Goal: Information Seeking & Learning: Check status

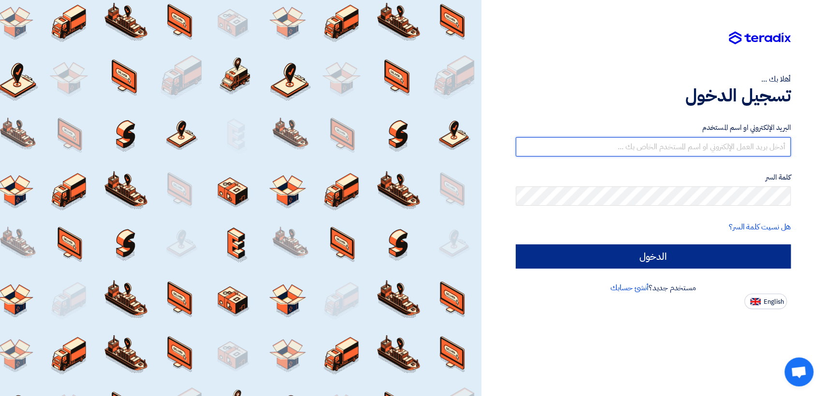
type input "italyaco2030@gmail.com"
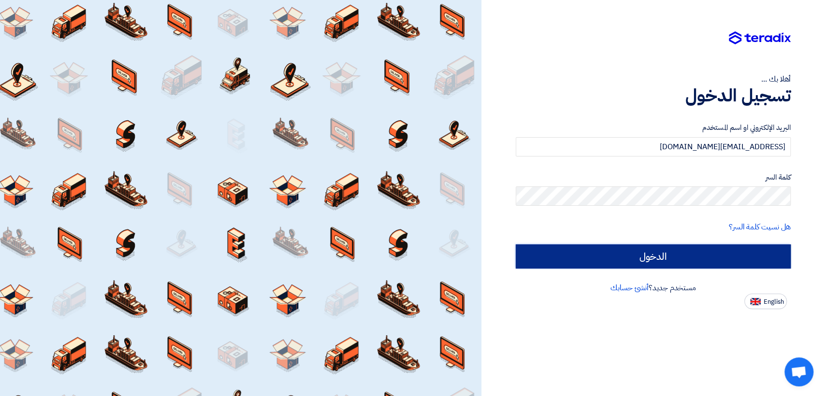
click at [601, 256] on input "الدخول" at bounding box center [653, 257] width 275 height 24
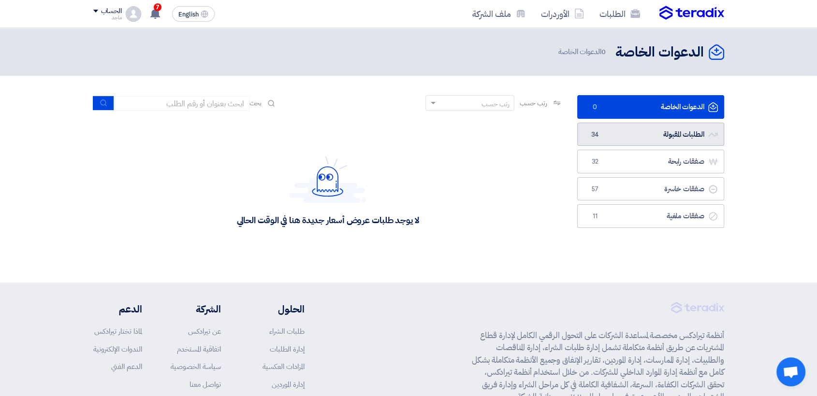
click at [664, 132] on link "الطلبات المقبولة الطلبات المقبولة 34" at bounding box center [650, 135] width 147 height 24
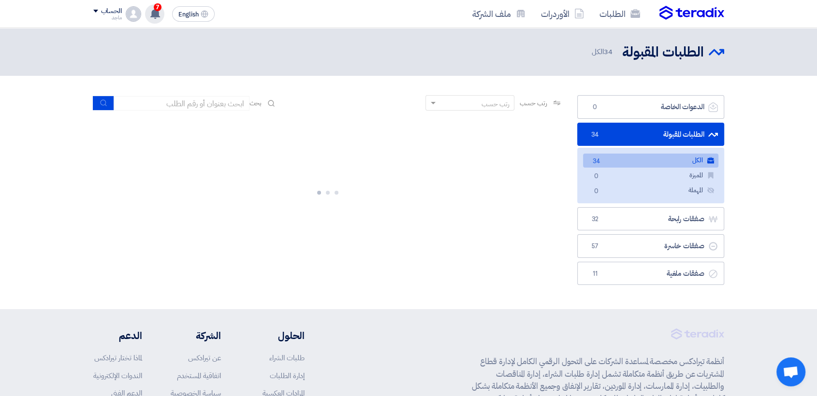
click at [158, 7] on span "7" at bounding box center [158, 7] width 8 height 8
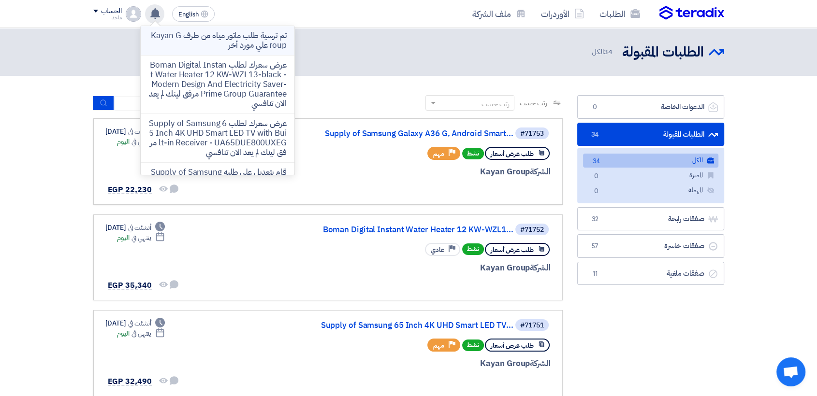
click at [220, 36] on p "تم ترسية طلب ماتور مياه من طرف Kayan Group علي مورد أخر" at bounding box center [217, 40] width 138 height 19
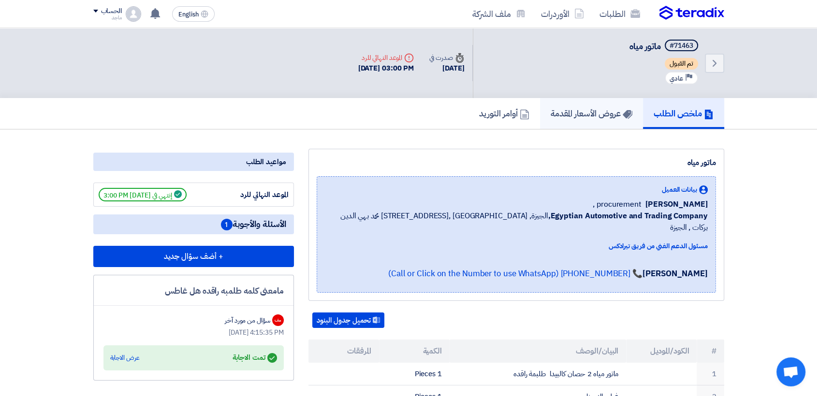
click at [604, 123] on link "عروض الأسعار المقدمة" at bounding box center [591, 113] width 103 height 31
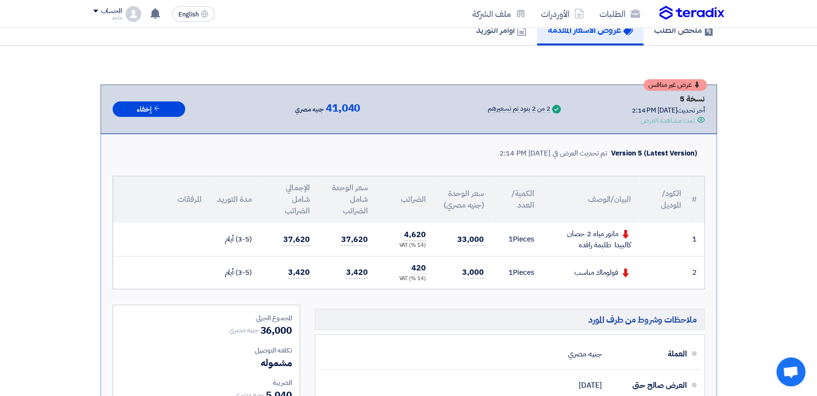
scroll to position [85, 0]
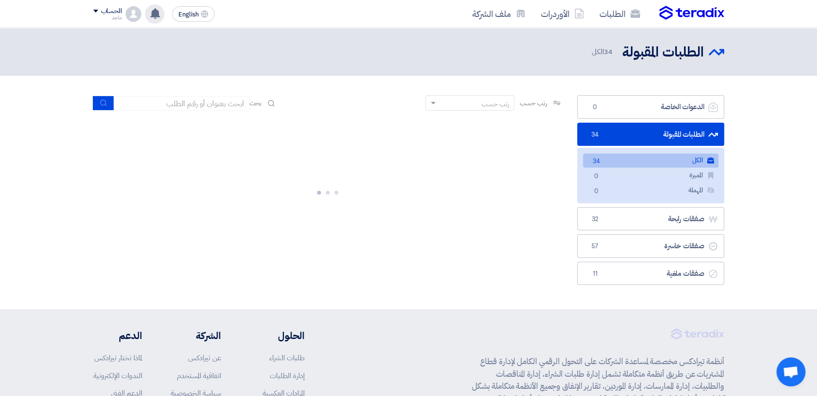
click at [155, 9] on use at bounding box center [155, 13] width 10 height 11
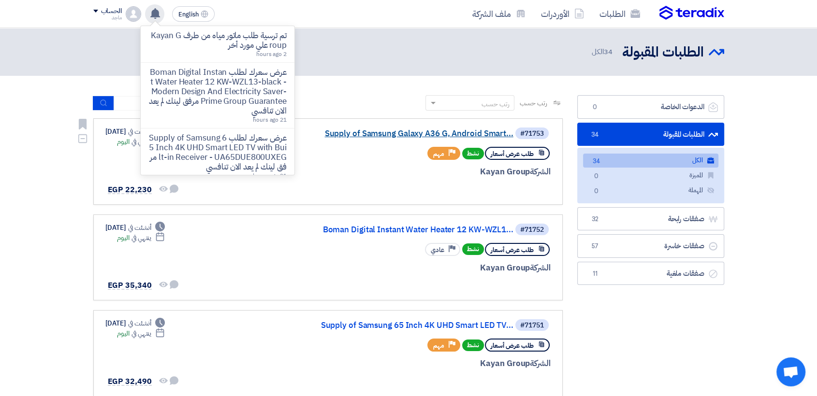
click at [391, 132] on link "Supply of Samsung Galaxy A36 G, Android Smart..." at bounding box center [416, 134] width 193 height 9
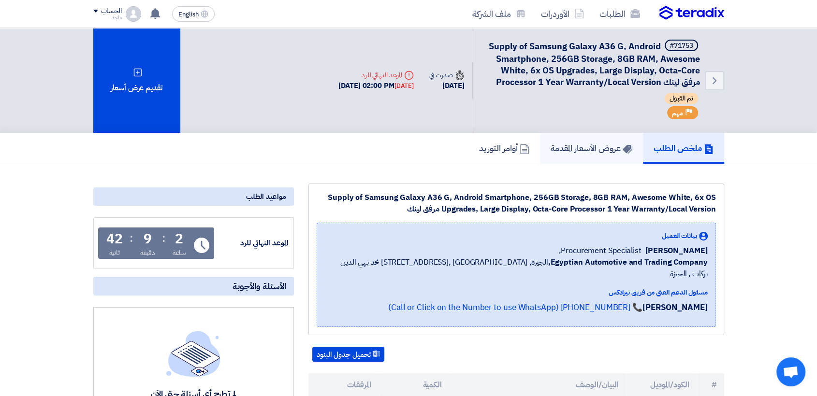
click at [561, 156] on link "عروض الأسعار المقدمة" at bounding box center [591, 148] width 103 height 31
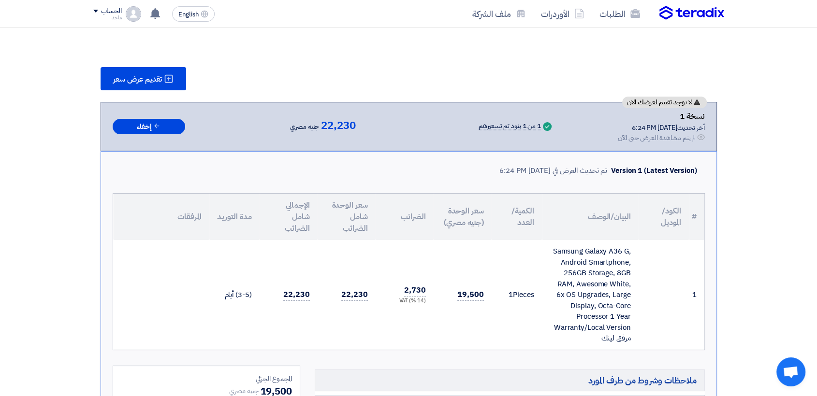
scroll to position [168, 0]
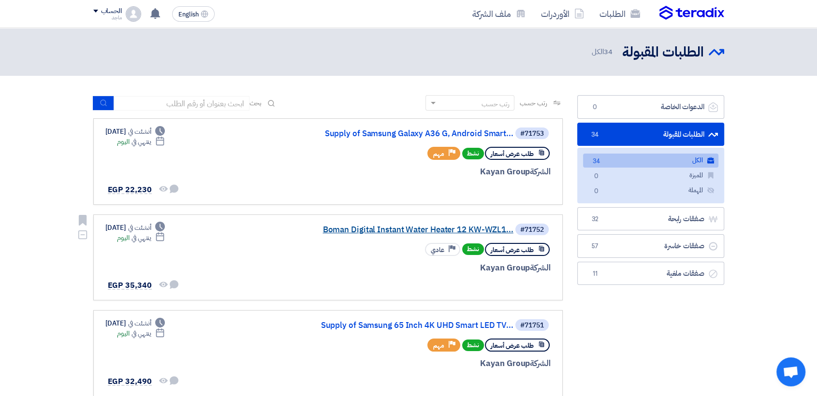
click at [431, 233] on link "Boman Digital Instant Water Heater 12 KW-WZL1..." at bounding box center [416, 230] width 193 height 9
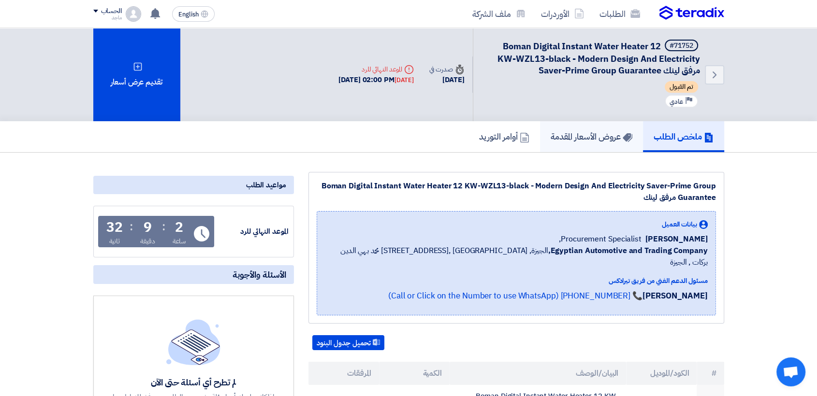
click at [591, 140] on h5 "عروض الأسعار المقدمة" at bounding box center [592, 136] width 82 height 11
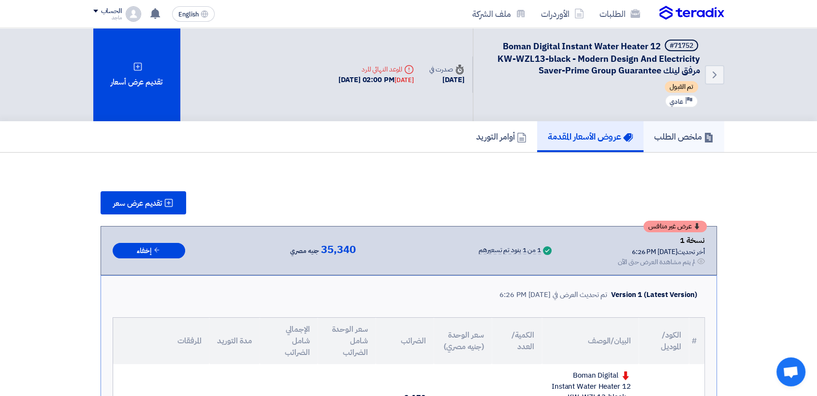
click at [697, 125] on link "ملخص الطلب" at bounding box center [684, 136] width 81 height 31
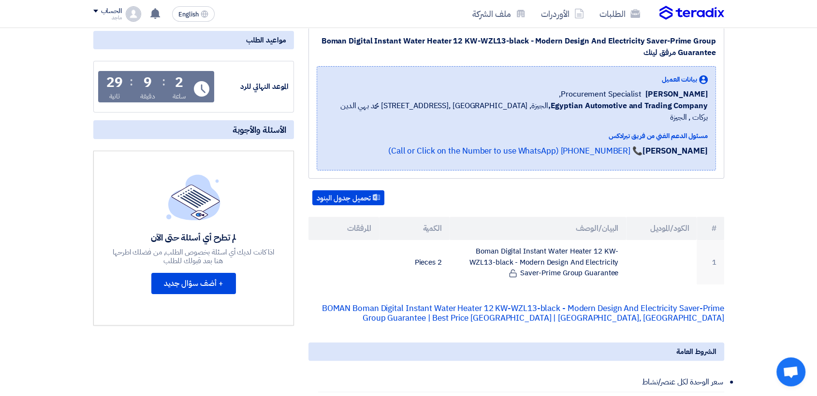
scroll to position [164, 0]
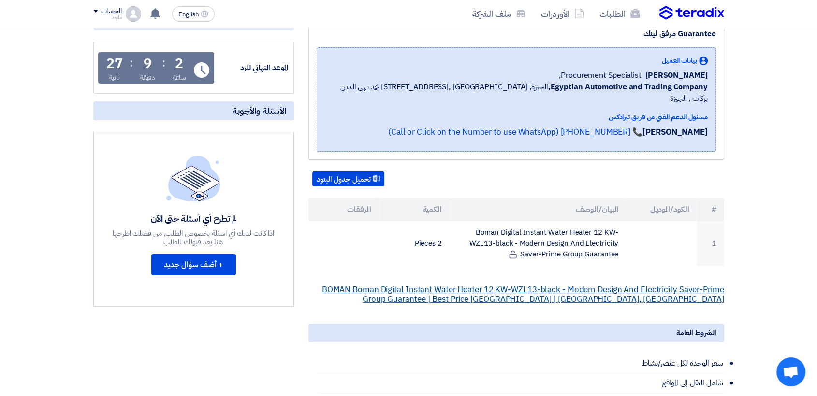
click at [495, 284] on link "BOMAN Boman Digital Instant Water Heater 12 KW-WZL13-black - Modern Design And …" at bounding box center [523, 295] width 402 height 22
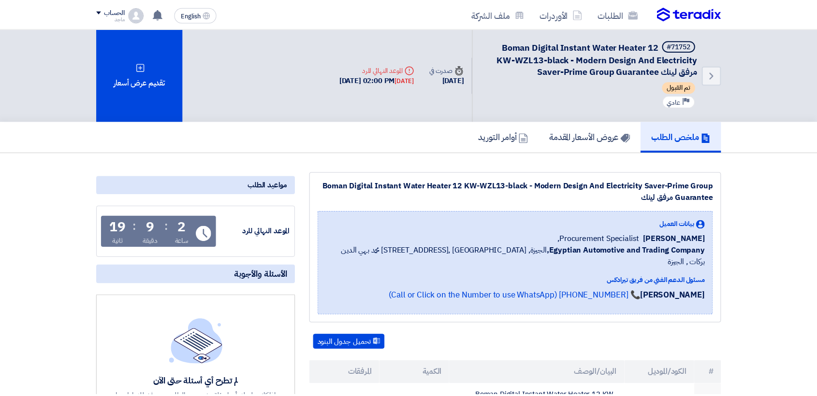
scroll to position [164, 0]
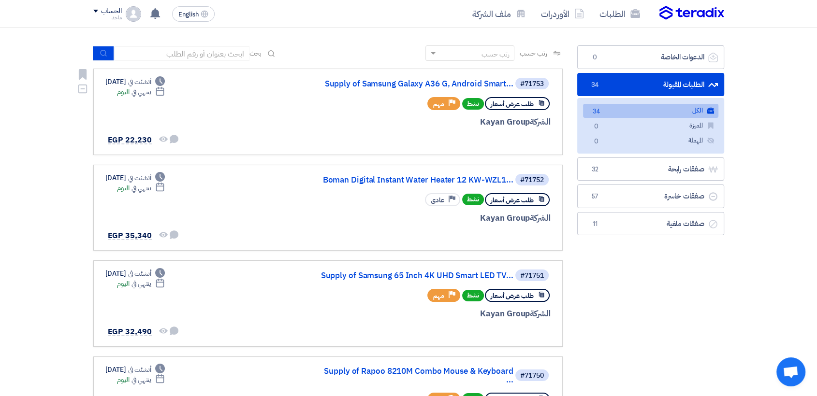
scroll to position [53, 0]
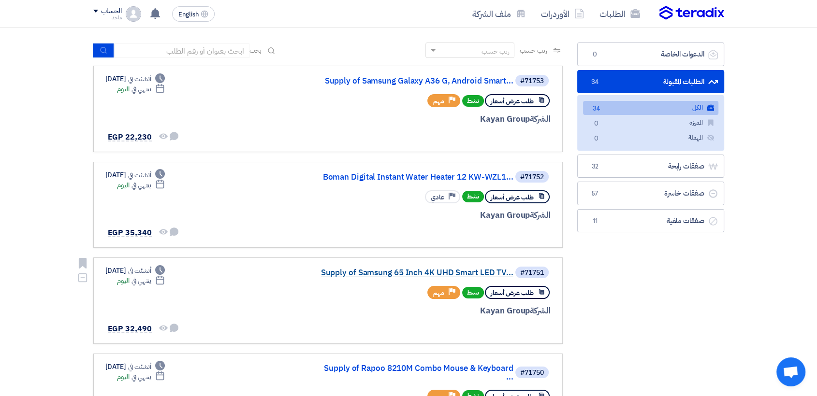
click at [369, 269] on link "Supply of Samsung 65 Inch 4K UHD Smart LED TV..." at bounding box center [416, 273] width 193 height 9
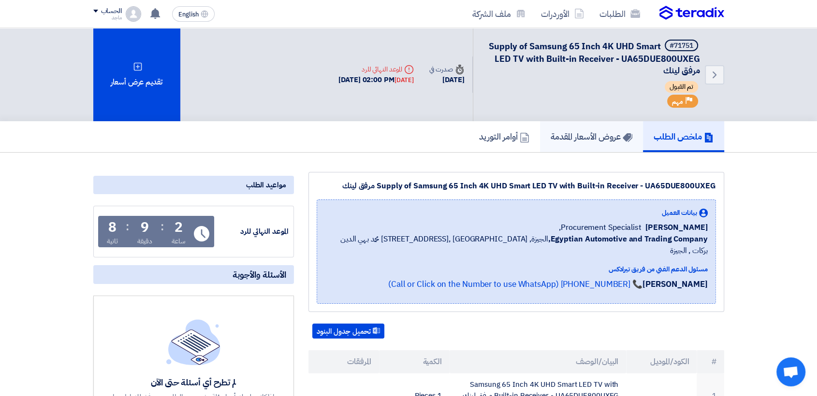
click at [615, 122] on link "عروض الأسعار المقدمة" at bounding box center [591, 136] width 103 height 31
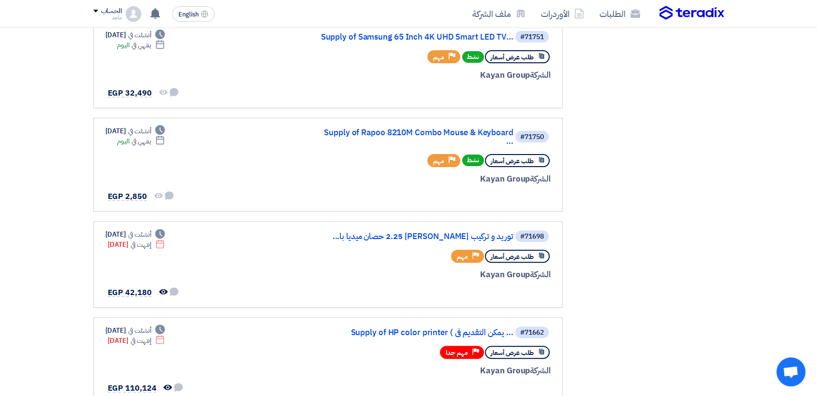
scroll to position [292, 0]
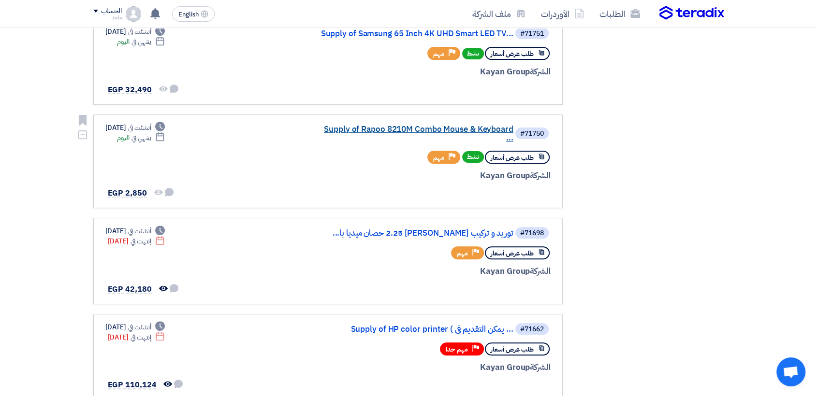
click at [359, 126] on link "Supply of Rapoo 8210M Combo Mouse & Keyboard ..." at bounding box center [416, 133] width 193 height 17
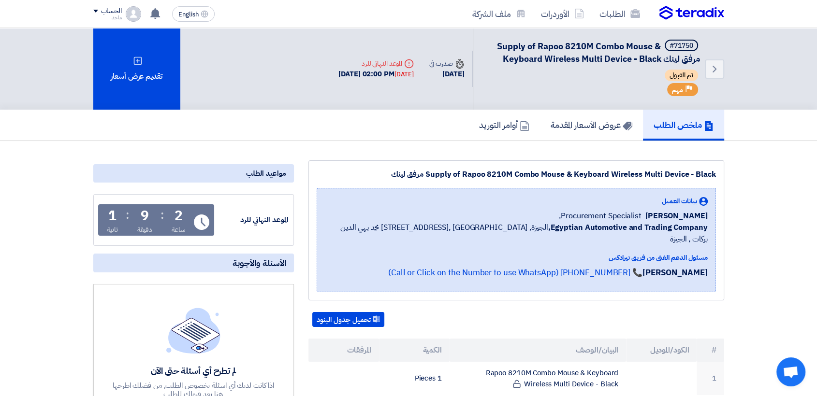
click at [359, 126] on div "ملخص الطلب عروض الأسعار المقدمة أوامر التوريد" at bounding box center [408, 125] width 631 height 31
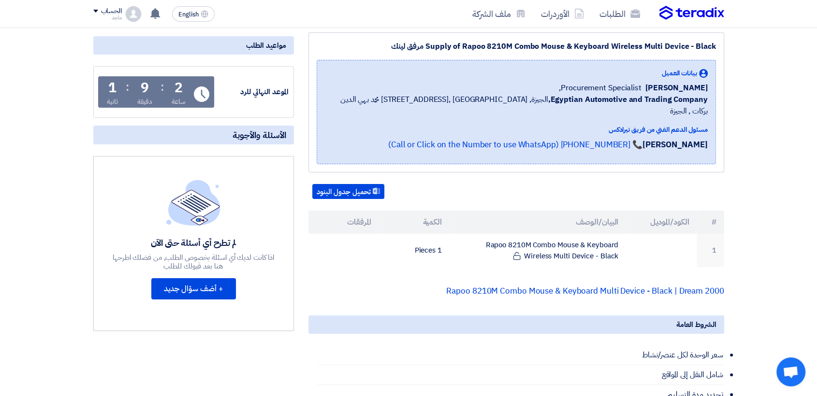
scroll to position [129, 0]
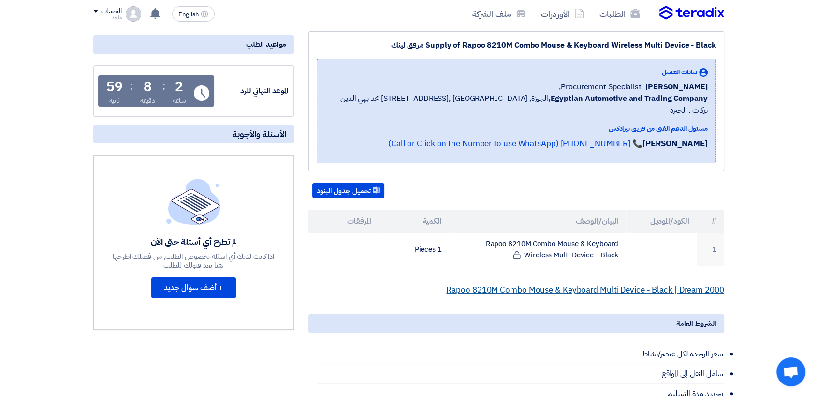
click at [596, 284] on link "Rapoo 8210M Combo Mouse & Keyboard Multi Device - Black | Dream 2000" at bounding box center [585, 290] width 278 height 12
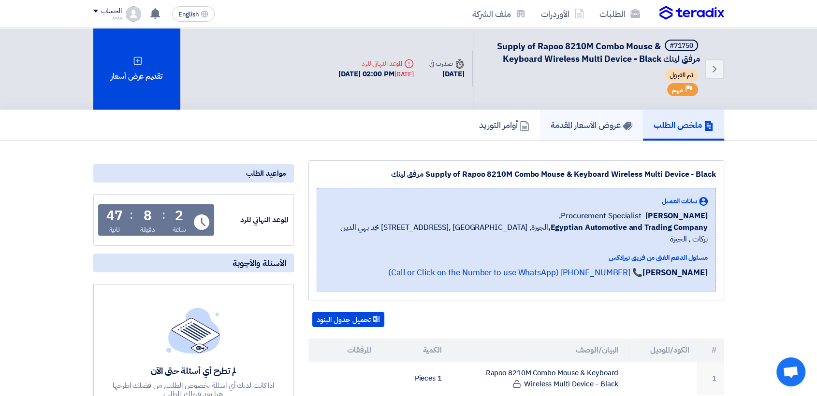
click at [588, 124] on h5 "عروض الأسعار المقدمة" at bounding box center [592, 124] width 82 height 11
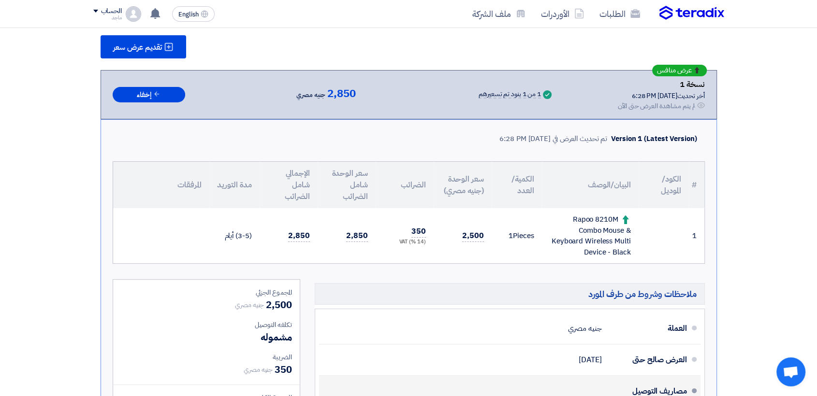
scroll to position [144, 0]
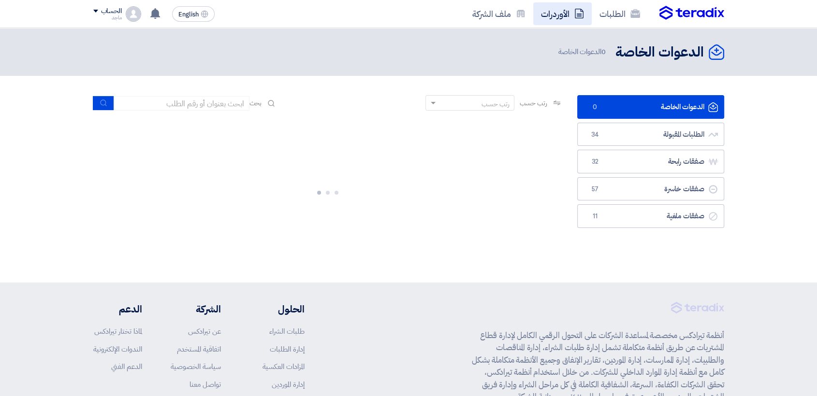
click at [553, 21] on link "الأوردرات" at bounding box center [562, 13] width 59 height 23
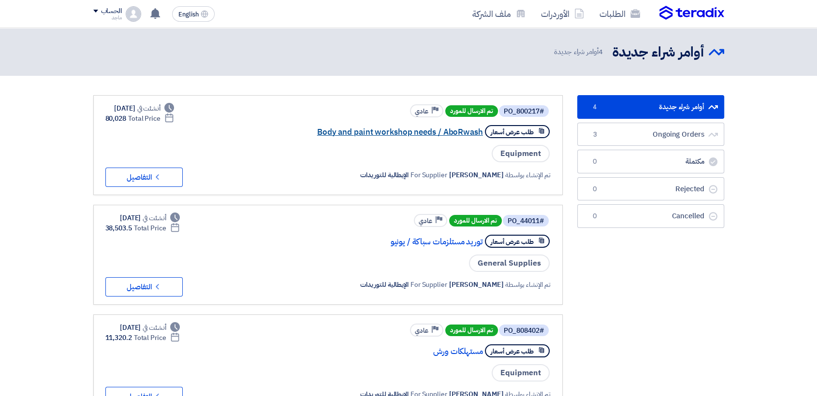
click at [466, 136] on link "Body and paint workshop needs / AboRwash" at bounding box center [386, 132] width 193 height 9
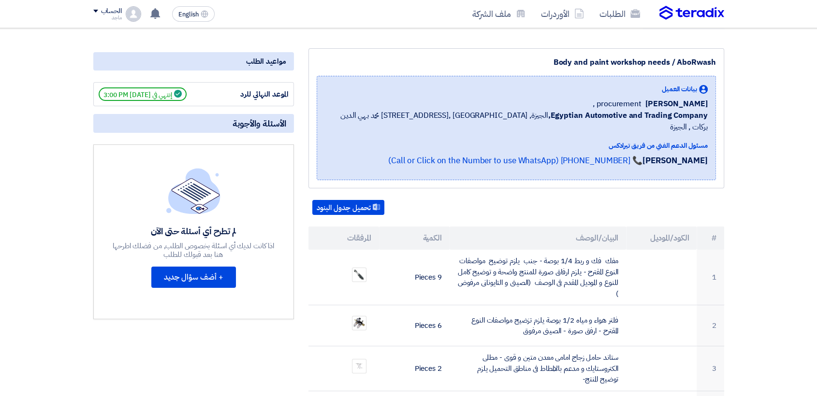
scroll to position [150, 0]
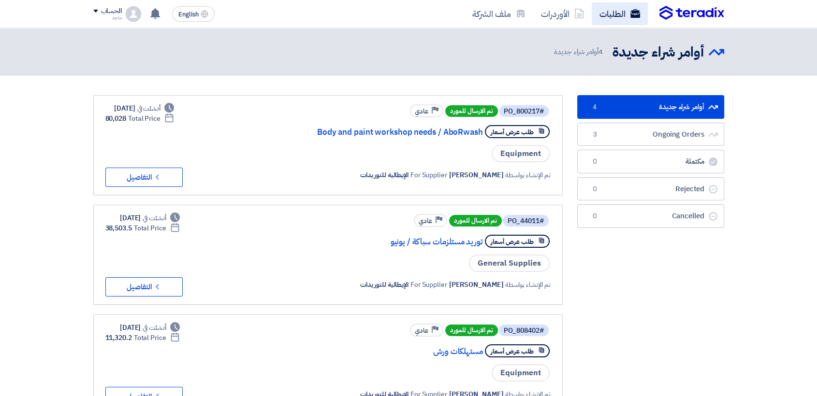
click at [616, 22] on link "الطلبات" at bounding box center [620, 13] width 56 height 23
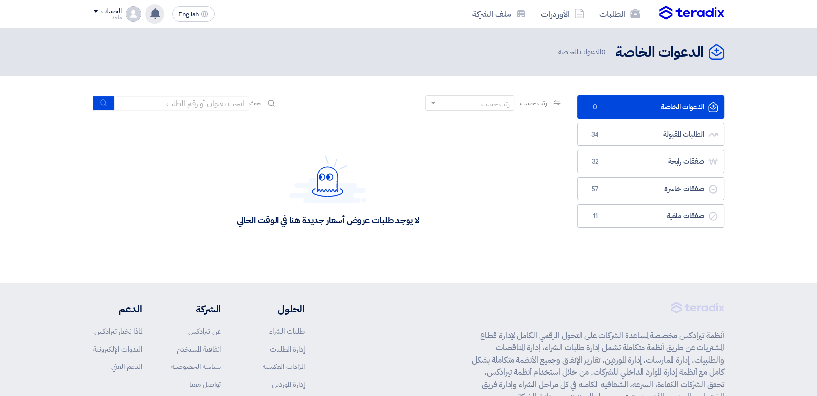
click at [152, 20] on div "تم ترسية طلب ماتور مياه من طرف Kayan Group علي مورد أخر 2 hours ago عرض سعرك لط…" at bounding box center [154, 13] width 19 height 19
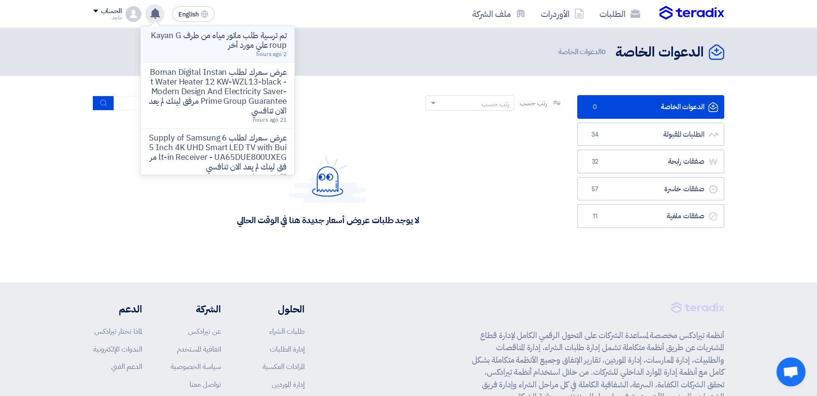
click at [239, 33] on p "تم ترسية طلب ماتور مياه من طرف Kayan Group علي مورد أخر" at bounding box center [217, 40] width 138 height 19
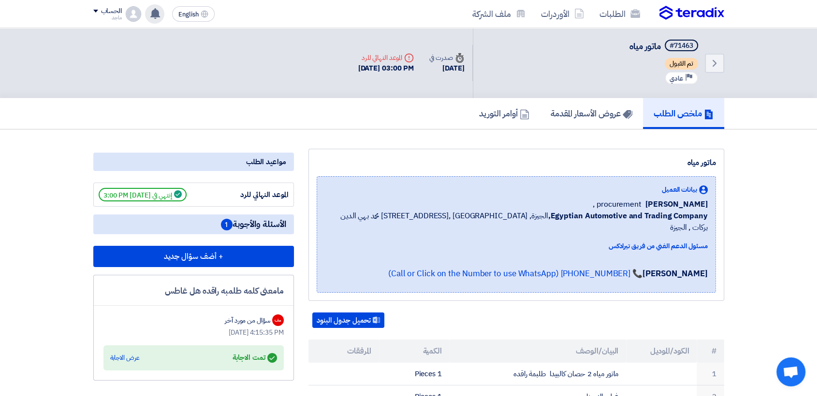
click at [154, 14] on use at bounding box center [155, 13] width 10 height 11
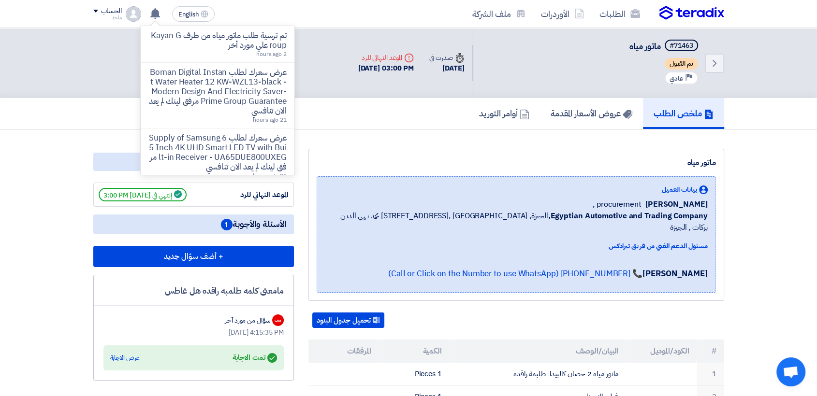
click at [561, 174] on div "ماتور مياه بيانات العميل [PERSON_NAME] procurement , Egyptian Automotive and Tr…" at bounding box center [516, 225] width 416 height 152
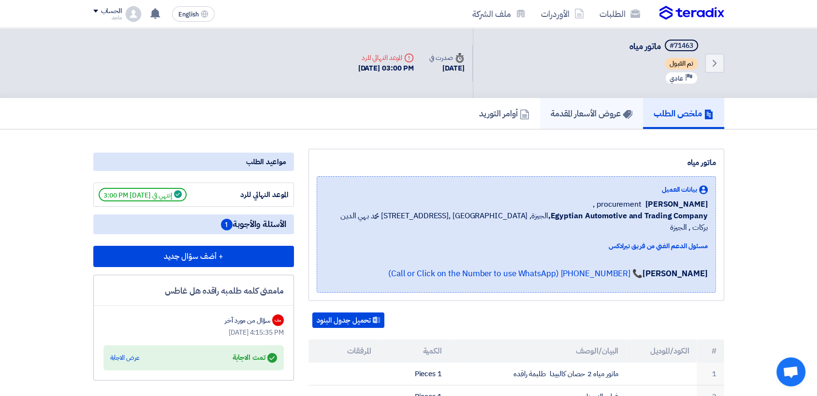
click at [577, 114] on h5 "عروض الأسعار المقدمة" at bounding box center [592, 113] width 82 height 11
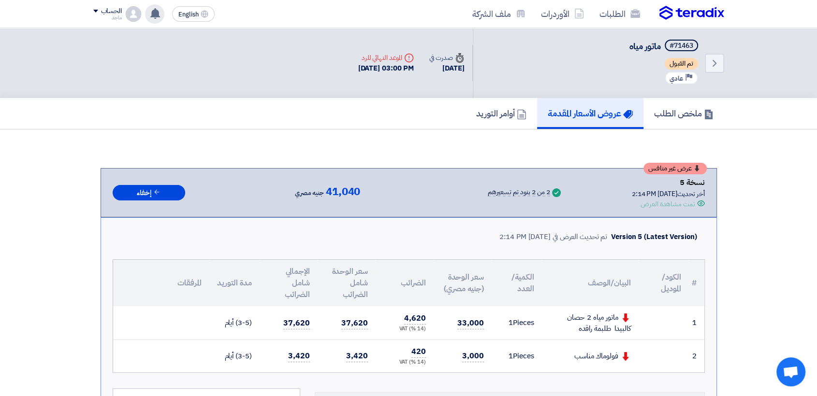
click at [159, 15] on icon at bounding box center [155, 13] width 11 height 11
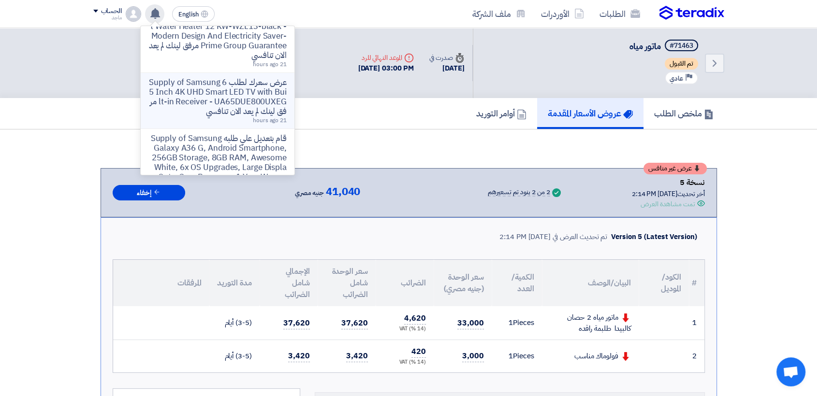
scroll to position [108, 0]
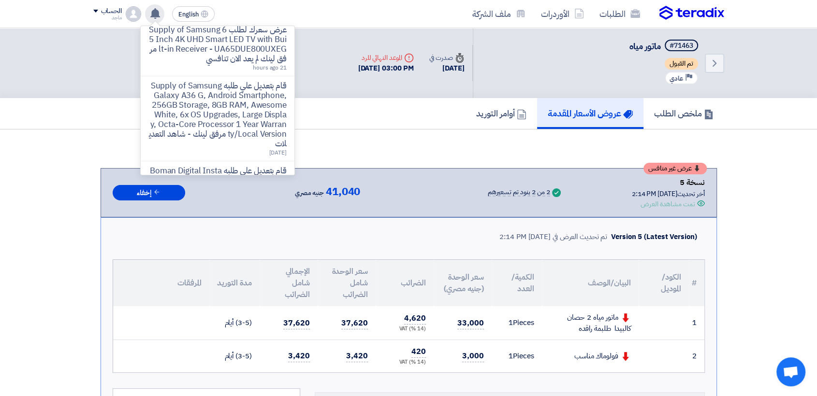
click at [364, 15] on div "الطلبات الأوردرات ملف الشركة" at bounding box center [535, 13] width 379 height 23
